Goal: Information Seeking & Learning: Learn about a topic

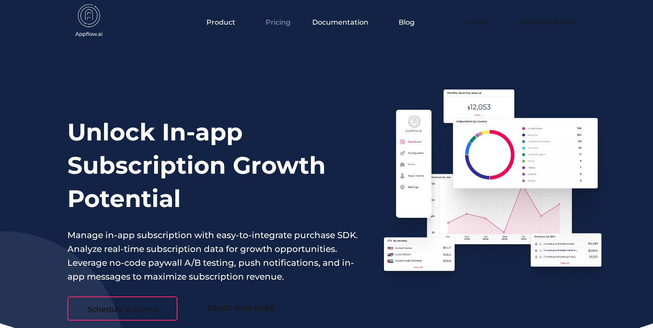
click at [280, 23] on link "Pricing" at bounding box center [278, 22] width 25 height 8
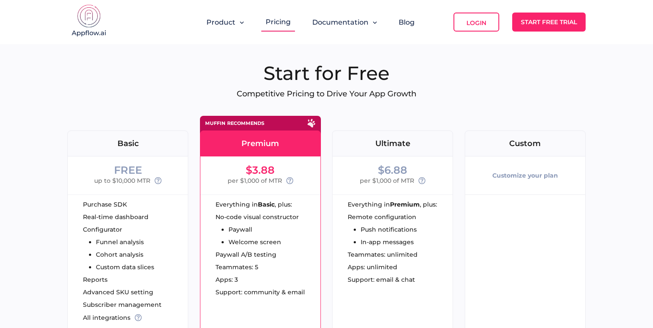
click at [89, 14] on img at bounding box center [88, 21] width 43 height 35
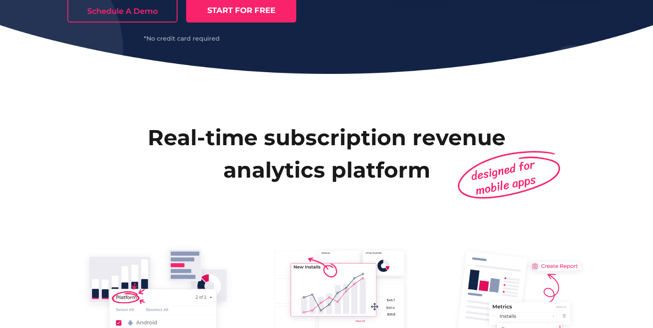
scroll to position [312, 0]
